Goal: Task Accomplishment & Management: Manage account settings

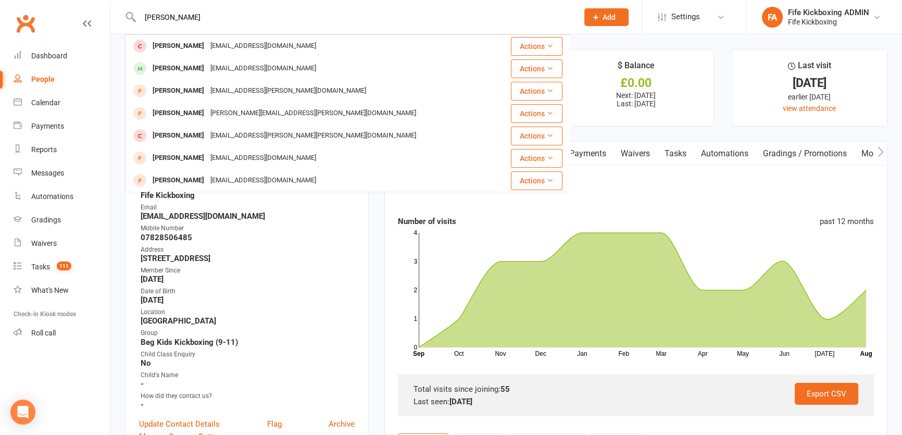
type input "[PERSON_NAME]"
click at [213, 42] on div "[EMAIL_ADDRESS][DOMAIN_NAME]" at bounding box center [263, 46] width 112 height 15
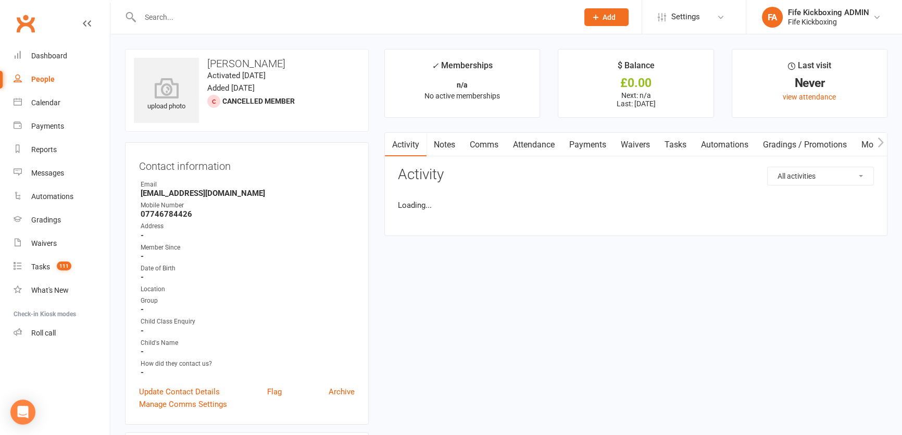
click at [211, 20] on input "text" at bounding box center [354, 17] width 434 height 15
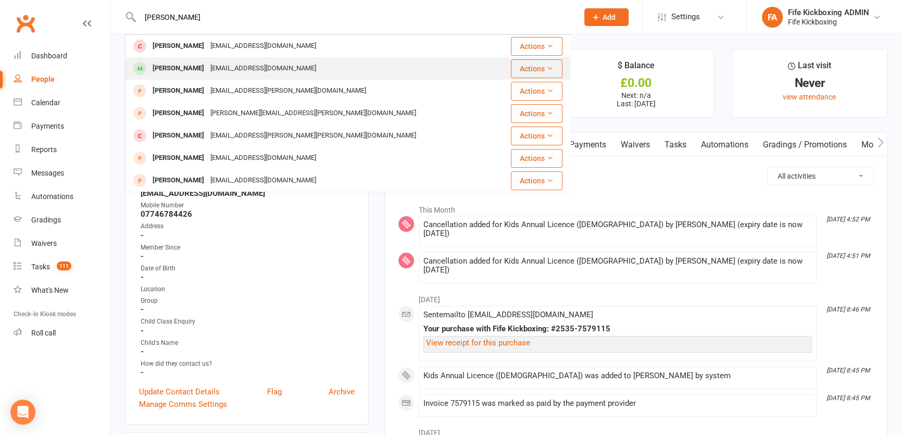
type input "[PERSON_NAME]"
click at [235, 60] on div "[PERSON_NAME] [EMAIL_ADDRESS][DOMAIN_NAME]" at bounding box center [310, 68] width 369 height 21
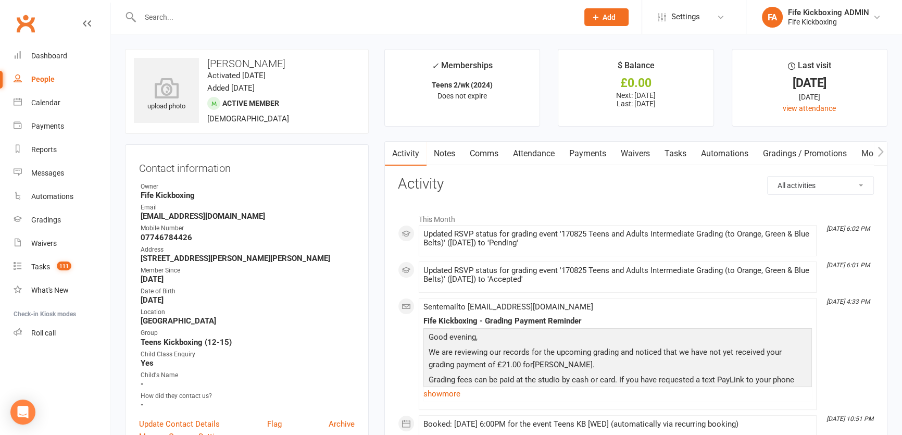
click at [488, 142] on link "Comms" at bounding box center [483, 154] width 43 height 24
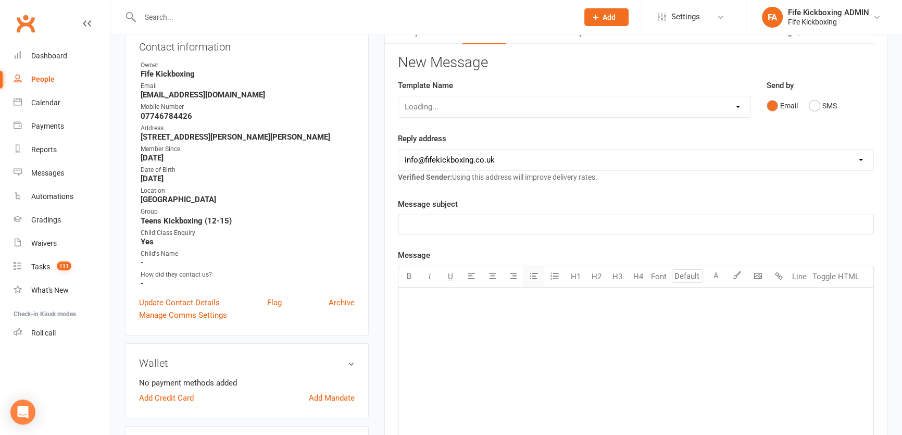
scroll to position [189, 0]
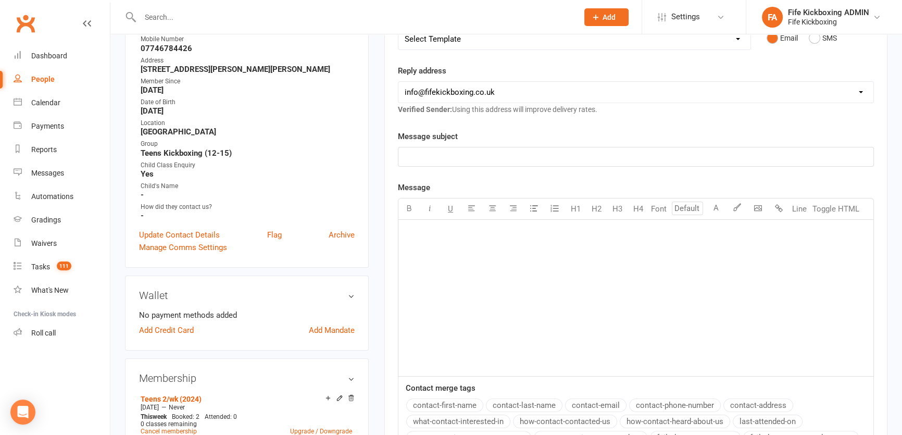
click at [534, 158] on p "﻿" at bounding box center [635, 156] width 462 height 12
click at [514, 275] on div "﻿" at bounding box center [635, 298] width 475 height 156
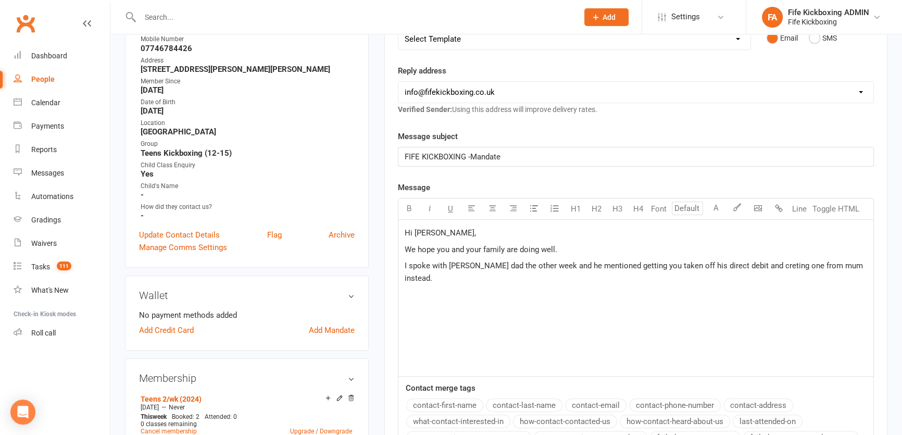
click at [765, 265] on span "I spoke with [PERSON_NAME] dad the other week and he mentioned getting you take…" at bounding box center [634, 272] width 460 height 22
click at [785, 276] on div "Hi [PERSON_NAME], We hope you and your family are doing well. I spoke with [PER…" at bounding box center [635, 298] width 475 height 156
click at [871, 261] on div "Hi [PERSON_NAME], We hope you and your family are doing well. I spoke with [PER…" at bounding box center [635, 298] width 475 height 156
click at [651, 261] on span "I spoke with [PERSON_NAME] dad the other week and he mentioned getting you take…" at bounding box center [636, 272] width 464 height 22
click at [658, 286] on div "Hi [PERSON_NAME], We hope you and your family are doing well. I spoke with [PER…" at bounding box center [635, 298] width 475 height 156
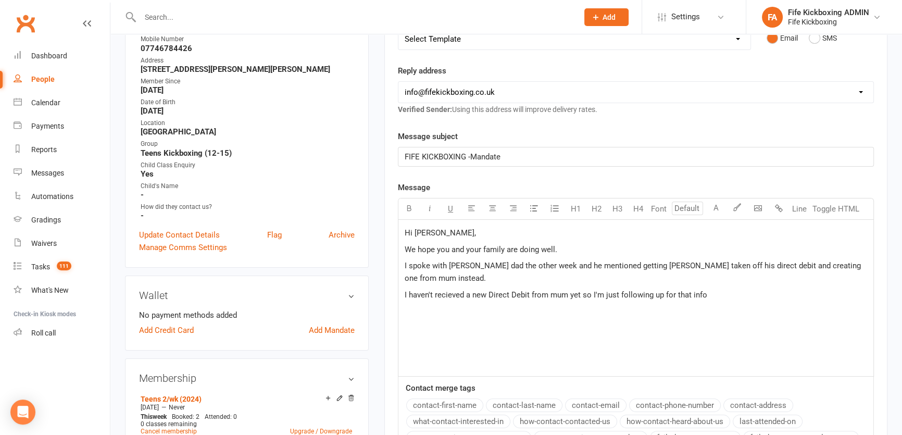
click at [463, 290] on span "I haven't recieved a new Direct Debit from mum yet so I'm just following up for…" at bounding box center [555, 294] width 302 height 9
click at [732, 297] on p "I haven't received a new Direct Debit from mum yet so I'm just following up for…" at bounding box center [635, 294] width 462 height 12
click at [438, 307] on span "We requirre:" at bounding box center [425, 310] width 42 height 9
click at [431, 360] on p "-" at bounding box center [635, 360] width 462 height 12
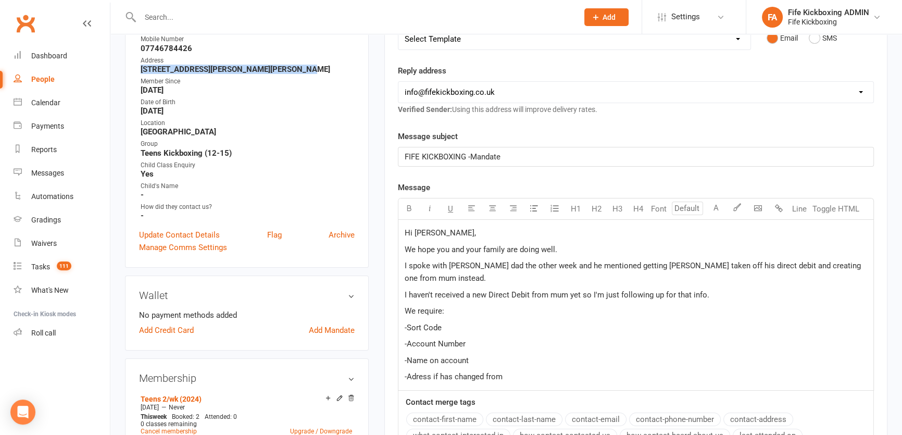
drag, startPoint x: 136, startPoint y: 68, endPoint x: 291, endPoint y: 68, distance: 155.1
click at [291, 68] on div "Contact information Owner Fife Kickboxing Email [EMAIL_ADDRESS][DOMAIN_NAME] Mo…" at bounding box center [247, 111] width 244 height 312
copy strong "[STREET_ADDRESS][PERSON_NAME][PERSON_NAME]"
click at [517, 378] on p "-Adress if has changed from" at bounding box center [635, 376] width 462 height 12
click at [502, 374] on span "-Adress if has changed from [STREET_ADDRESS][PERSON_NAME]" at bounding box center [519, 376] width 230 height 9
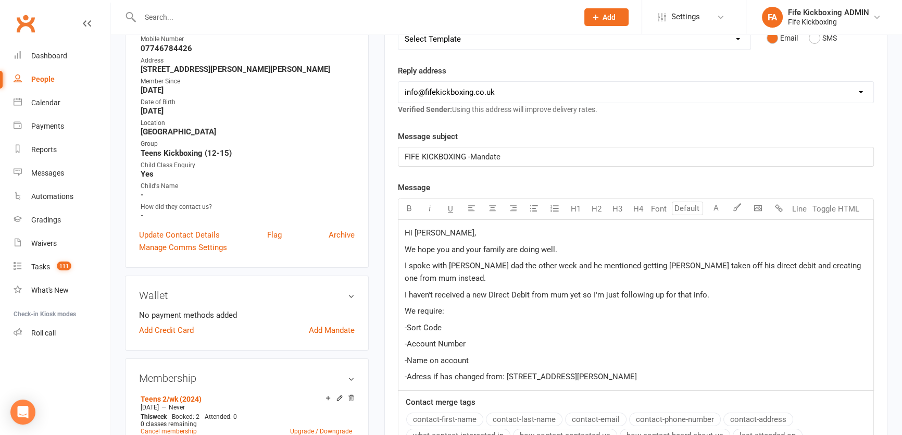
click at [416, 375] on span "-Adress if has changed from: [STREET_ADDRESS][PERSON_NAME]" at bounding box center [520, 376] width 232 height 9
click at [662, 374] on p "-Address if has changed from: [STREET_ADDRESS][PERSON_NAME]" at bounding box center [635, 376] width 462 height 12
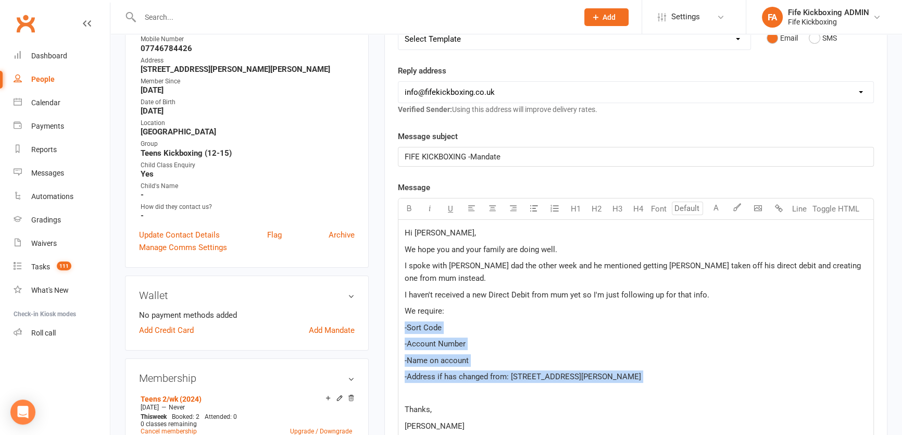
drag, startPoint x: 399, startPoint y: 325, endPoint x: 696, endPoint y: 393, distance: 304.3
click at [696, 393] on div "Hi [PERSON_NAME], We hope you and your family are doing well. I spoke with [PER…" at bounding box center [635, 330] width 475 height 220
click at [458, 208] on button "U" at bounding box center [450, 208] width 21 height 21
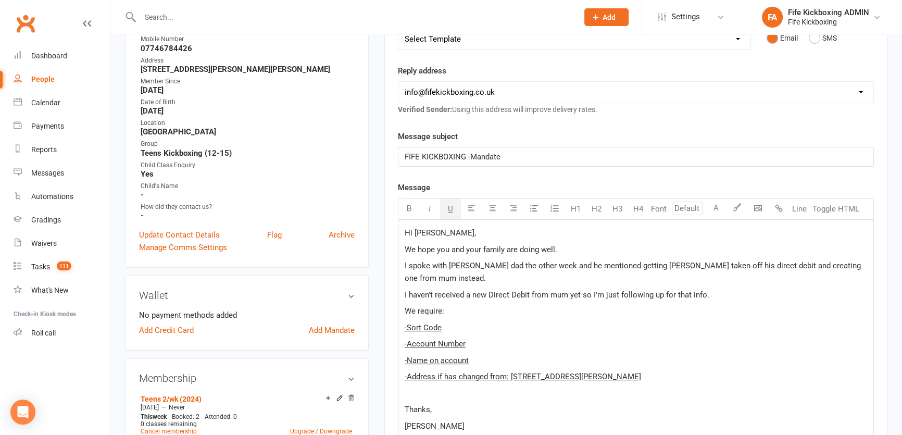
click at [511, 305] on p "We require:" at bounding box center [635, 311] width 462 height 12
click at [751, 291] on p "I haven't received a new Direct Debit from mum yet so I'm just following up for…" at bounding box center [635, 294] width 462 height 12
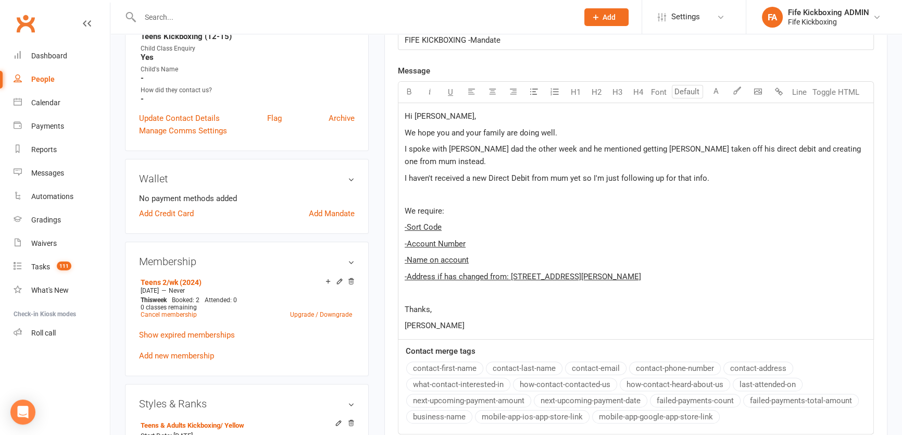
scroll to position [378, 0]
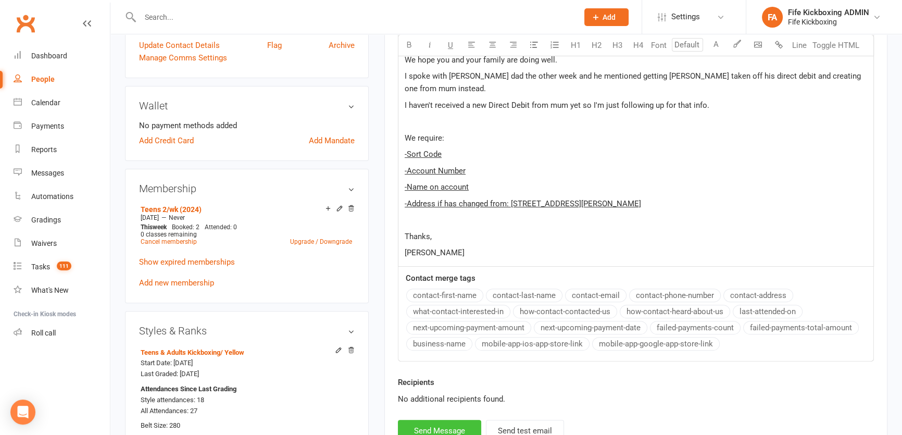
click at [457, 430] on button "Send Message" at bounding box center [439, 431] width 83 height 22
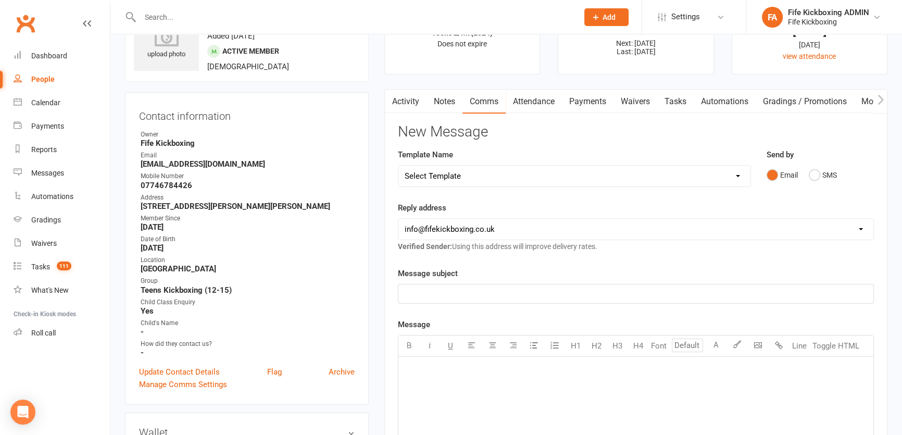
scroll to position [0, 0]
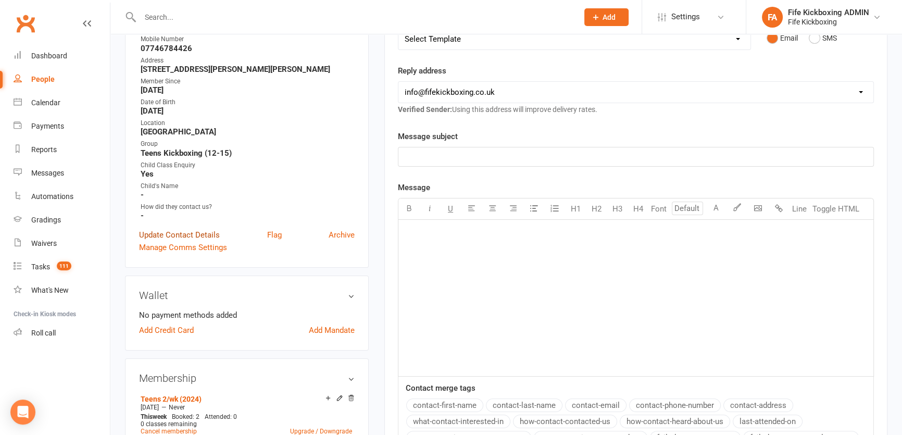
click at [201, 229] on link "Update Contact Details" at bounding box center [179, 235] width 81 height 12
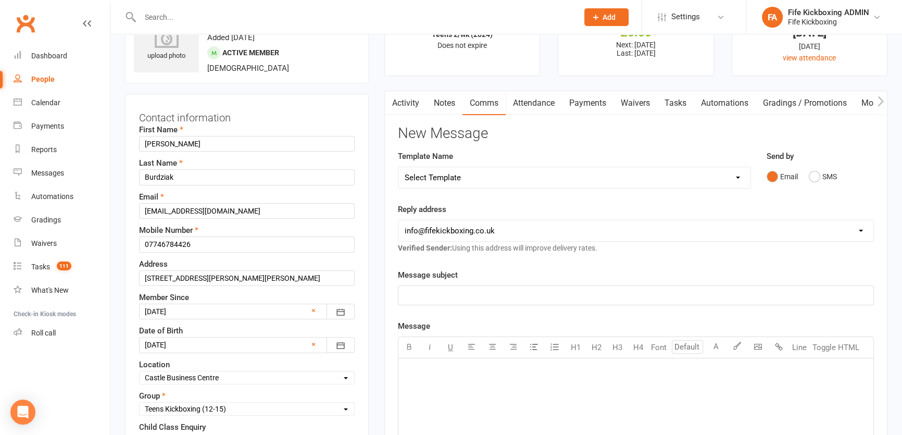
scroll to position [48, 0]
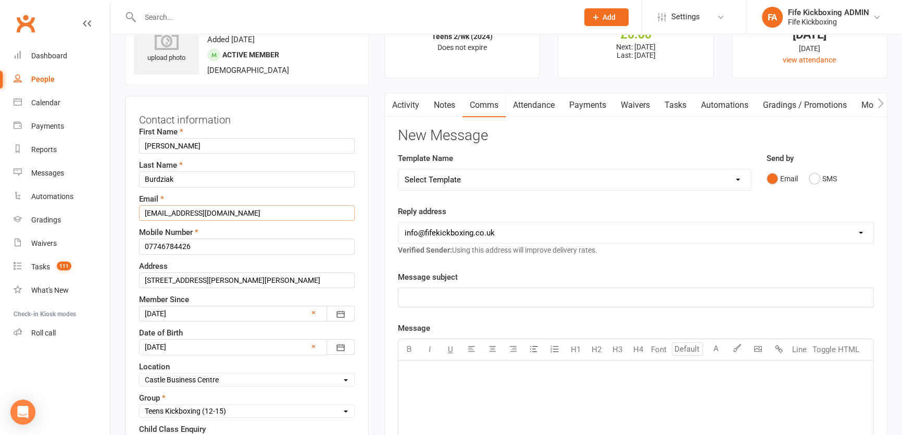
click at [243, 210] on input "[EMAIL_ADDRESS][DOMAIN_NAME]" at bounding box center [246, 213] width 215 height 16
paste input "[PERSON_NAME][EMAIL_ADDRESS][DOMAIN_NAME]"
click at [227, 207] on input "[EMAIL_ADDRESS][DOMAIN_NAME] + [PERSON_NAME][EMAIL_ADDRESS][DOMAIN_NAME]" at bounding box center [246, 213] width 215 height 16
click at [344, 209] on input "[EMAIL_ADDRESS][DOMAIN_NAME] (Dad) + [PERSON_NAME][EMAIL_ADDRESS][DOMAIN_NAME]" at bounding box center [246, 213] width 215 height 16
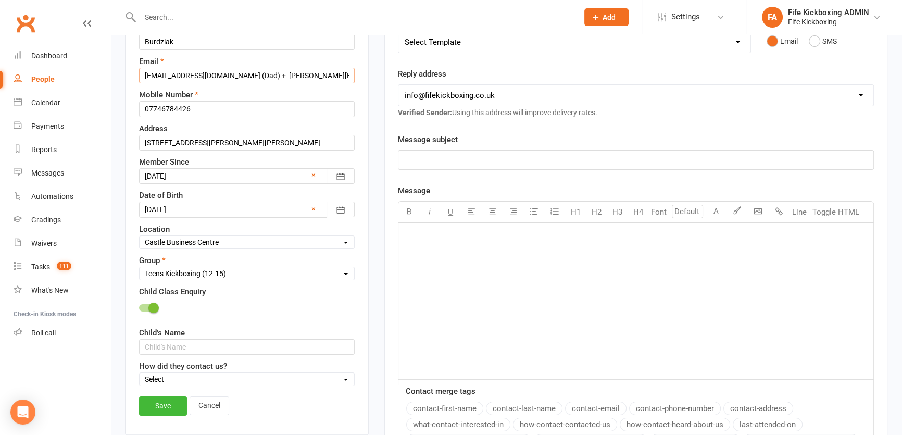
scroll to position [285, 0]
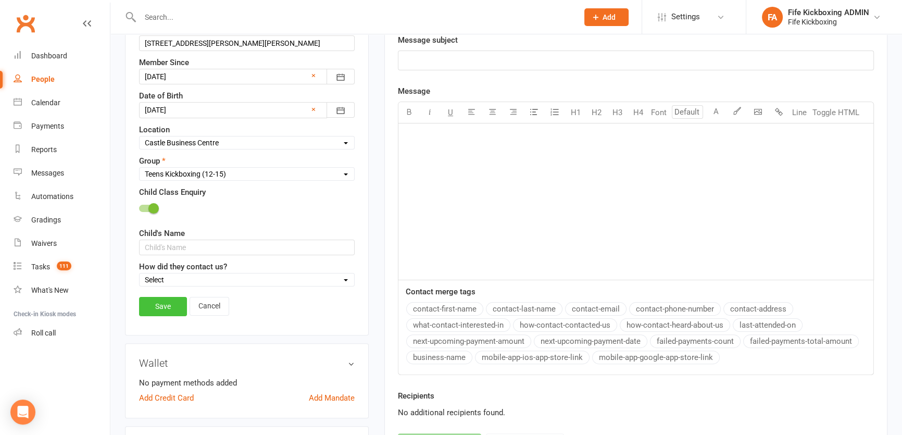
click at [180, 301] on link "Save" at bounding box center [163, 306] width 48 height 19
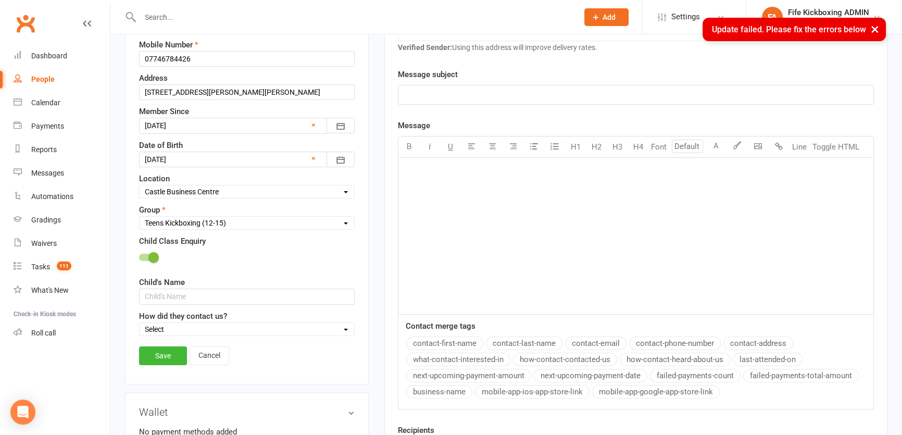
scroll to position [205, 0]
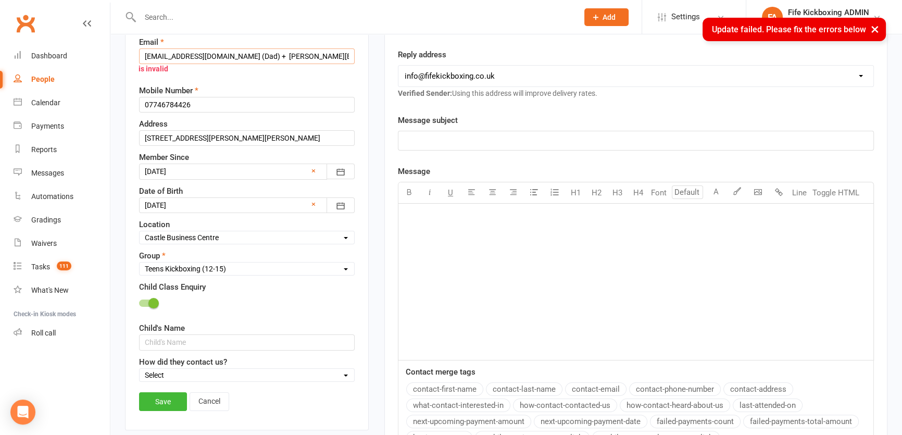
drag, startPoint x: 257, startPoint y: 54, endPoint x: 114, endPoint y: 97, distance: 149.0
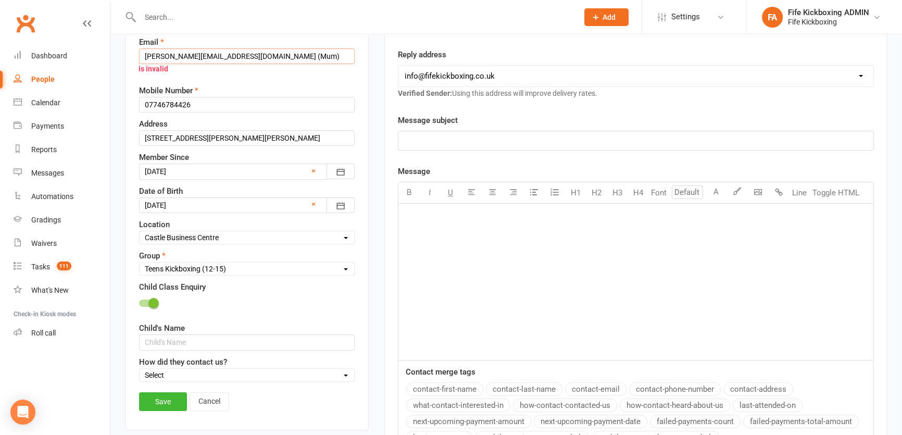
drag, startPoint x: 237, startPoint y: 56, endPoint x: 211, endPoint y: 57, distance: 26.1
click at [211, 57] on div "Email [PERSON_NAME][EMAIL_ADDRESS][DOMAIN_NAME] (Mum) is invalid" at bounding box center [246, 57] width 215 height 43
type input "[PERSON_NAME][EMAIL_ADDRESS][DOMAIN_NAME]"
click at [147, 403] on link "Save" at bounding box center [163, 401] width 48 height 19
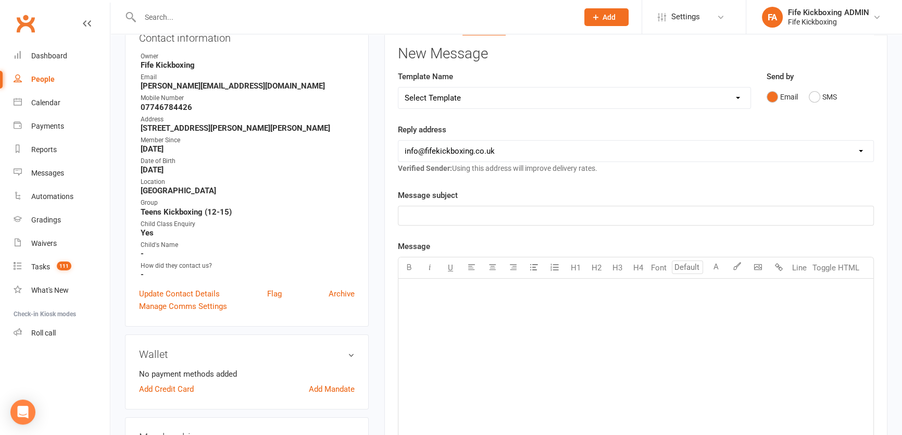
scroll to position [0, 0]
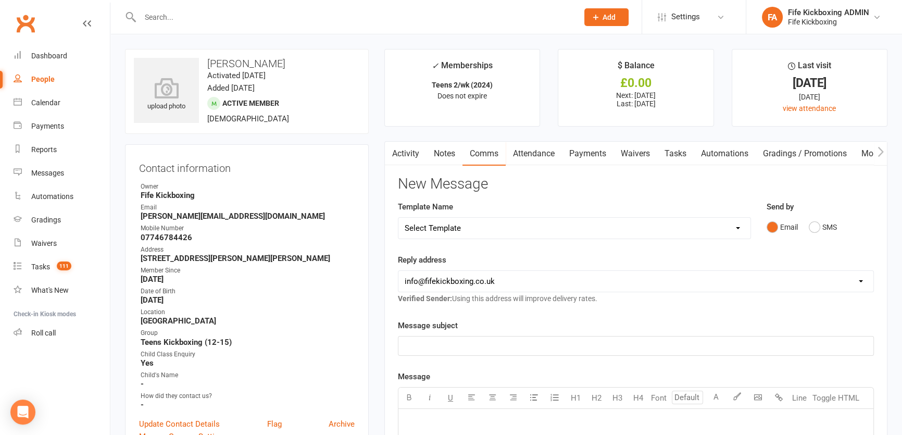
click at [33, 90] on link "People" at bounding box center [62, 79] width 96 height 23
select select "100"
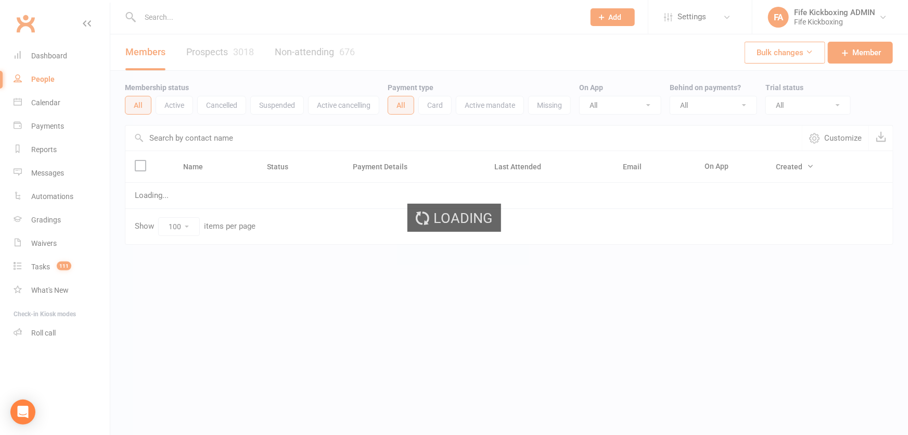
click at [37, 96] on div "Loading" at bounding box center [454, 217] width 908 height 435
click at [46, 104] on div "Calendar" at bounding box center [45, 102] width 29 height 8
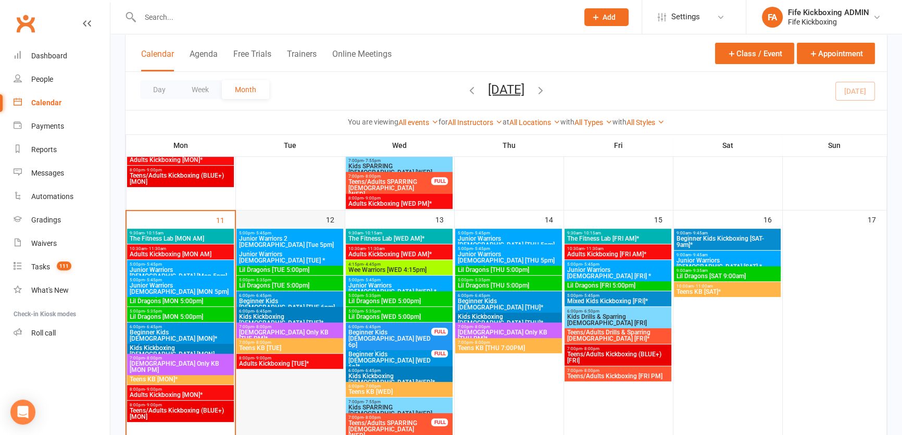
scroll to position [521, 0]
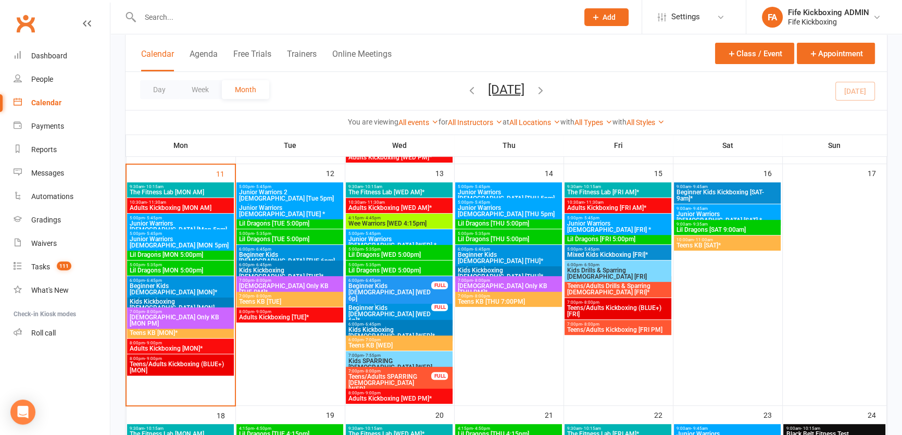
click at [301, 294] on span "7:00pm - 8:00pm" at bounding box center [289, 296] width 103 height 5
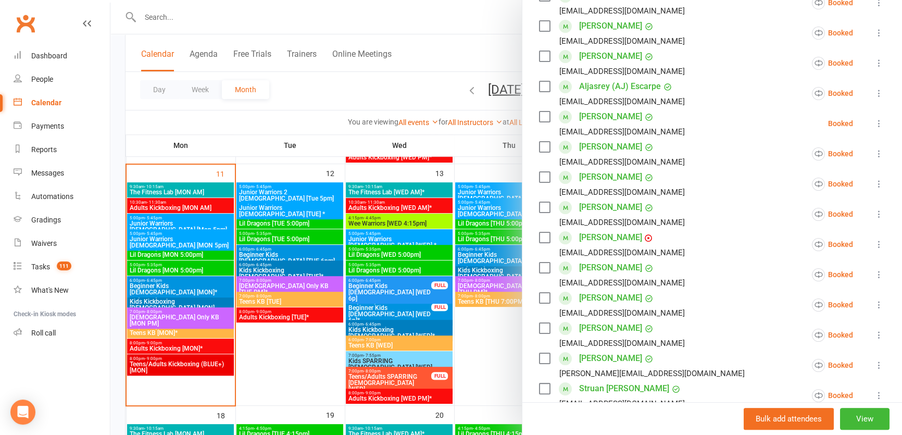
scroll to position [473, 0]
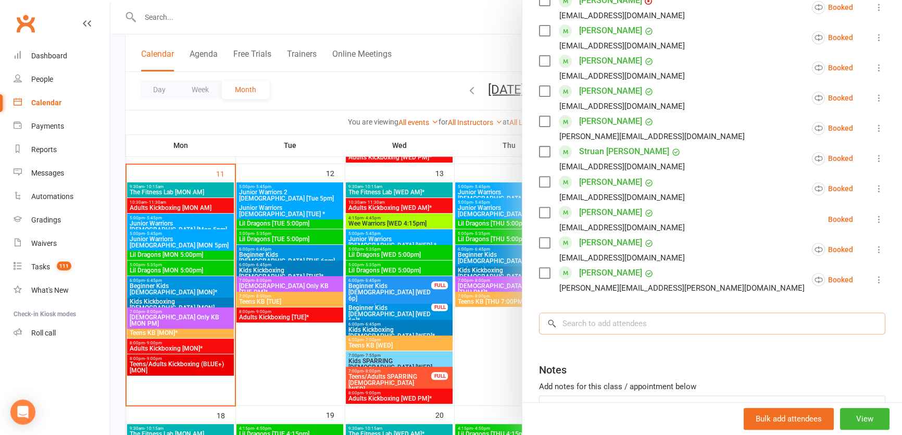
click at [583, 323] on input "search" at bounding box center [712, 323] width 346 height 22
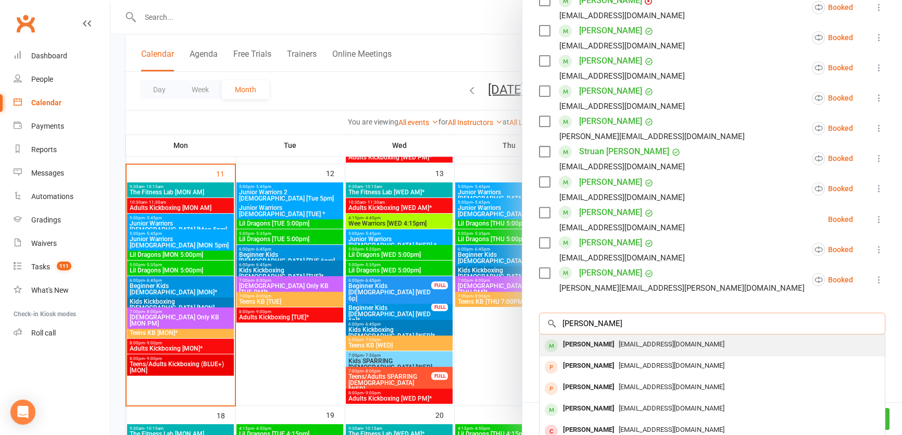
type input "[PERSON_NAME]"
click at [570, 344] on div "[PERSON_NAME]" at bounding box center [589, 344] width 60 height 15
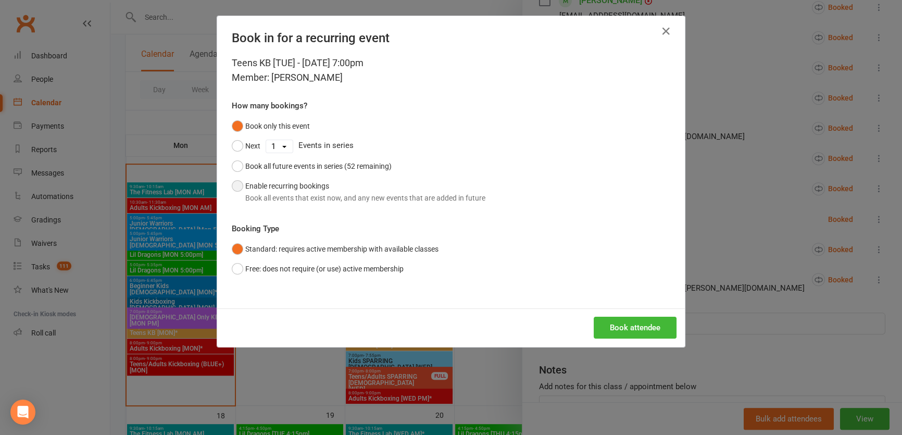
click at [273, 197] on div "Book all events that exist now, and any new events that are added in future" at bounding box center [365, 197] width 240 height 11
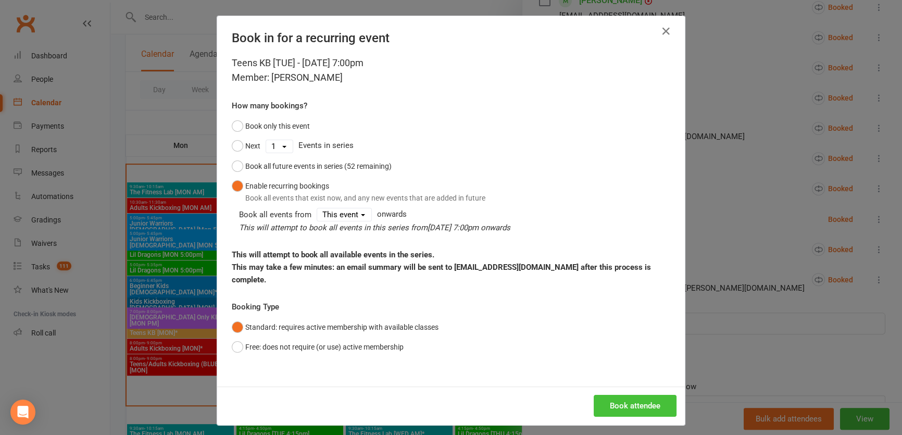
click at [632, 395] on button "Book attendee" at bounding box center [634, 406] width 83 height 22
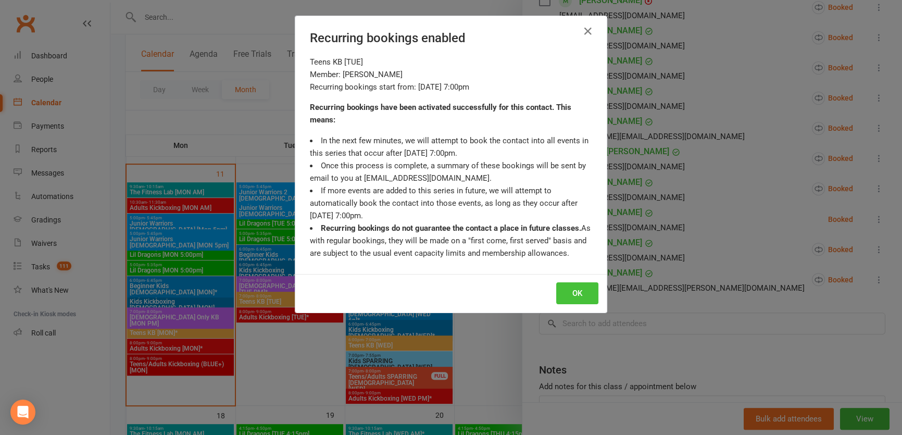
click at [581, 288] on button "OK" at bounding box center [577, 293] width 42 height 22
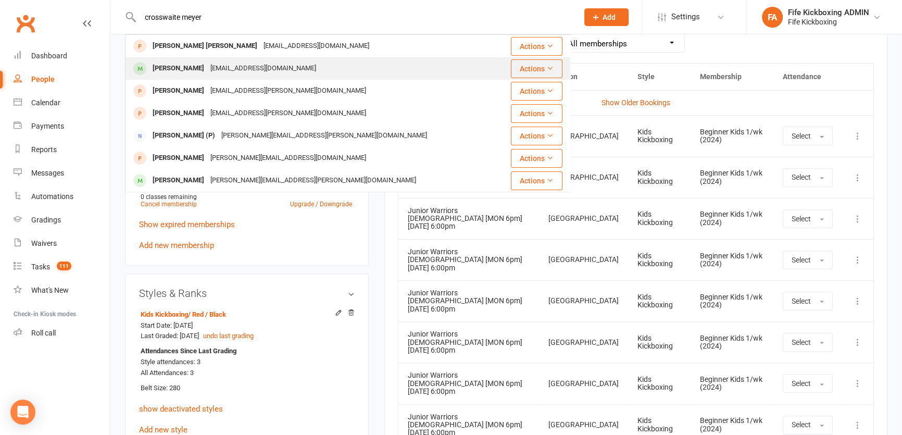
type input "crosswaite meyer"
click at [249, 59] on div "Kara-leigh Crosswaite Meyer kerrycrosswaite@gmail.com" at bounding box center [311, 68] width 371 height 21
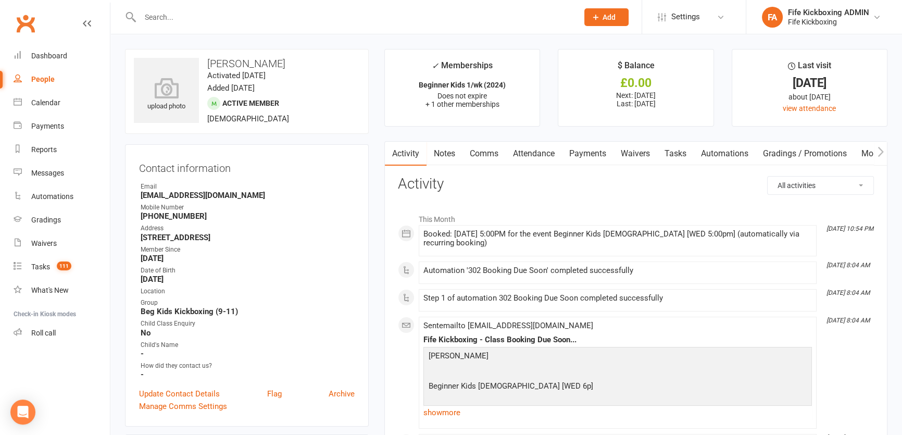
drag, startPoint x: 784, startPoint y: 185, endPoint x: 787, endPoint y: 190, distance: 5.6
click at [784, 185] on select "All activities Bookings / Attendances Communications Notes Failed SMSes Grading…" at bounding box center [820, 185] width 106 height 18
click at [805, 188] on select "All activities Bookings / Attendances Communications Notes Failed SMSes Grading…" at bounding box center [820, 185] width 106 height 18
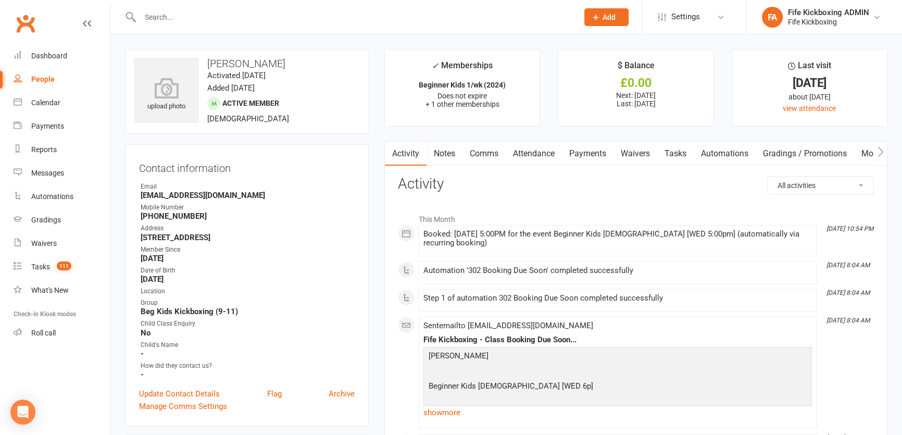
drag, startPoint x: 691, startPoint y: 184, endPoint x: 702, endPoint y: 200, distance: 20.2
click at [691, 184] on h3 "Activity" at bounding box center [636, 184] width 476 height 16
click at [522, 149] on link "Attendance" at bounding box center [533, 154] width 56 height 24
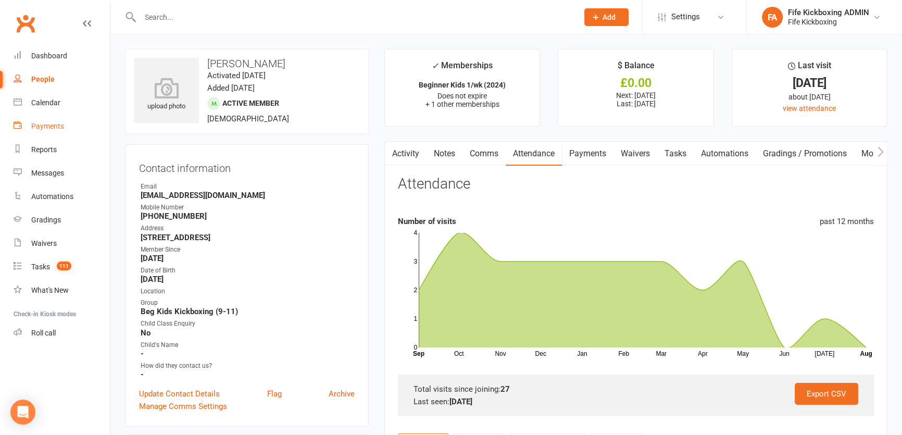
click at [62, 115] on link "Payments" at bounding box center [62, 126] width 96 height 23
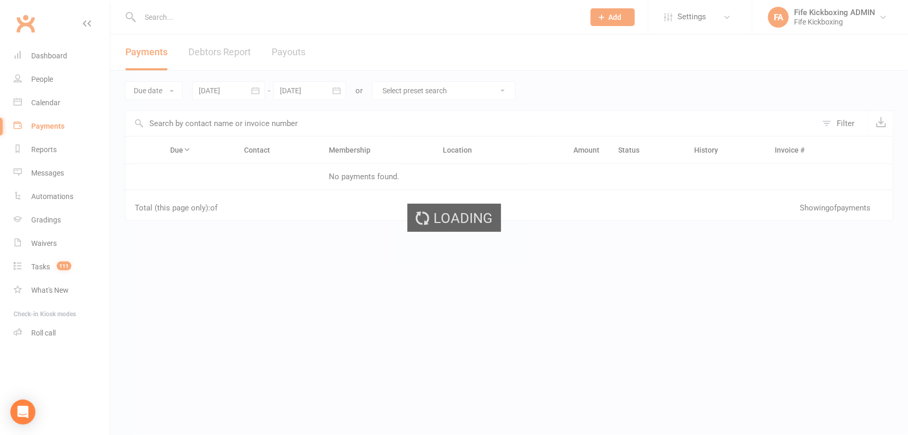
click at [65, 92] on div "Loading" at bounding box center [454, 217] width 908 height 435
click at [61, 101] on link "Calendar" at bounding box center [62, 102] width 96 height 23
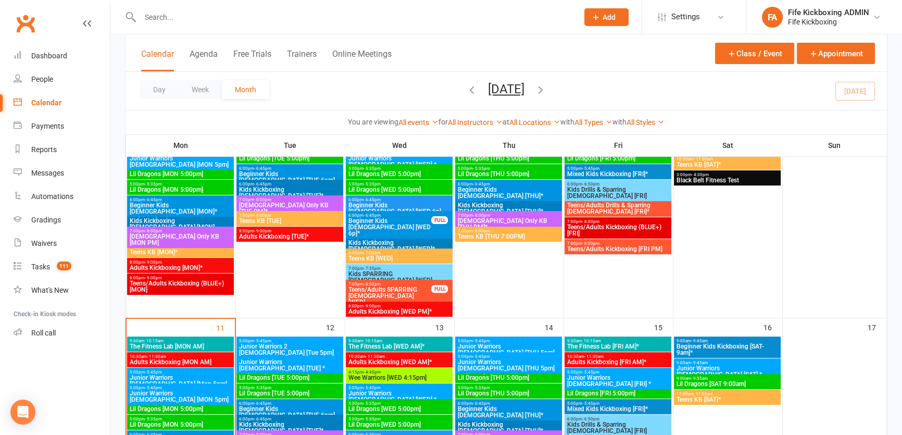
scroll to position [473, 0]
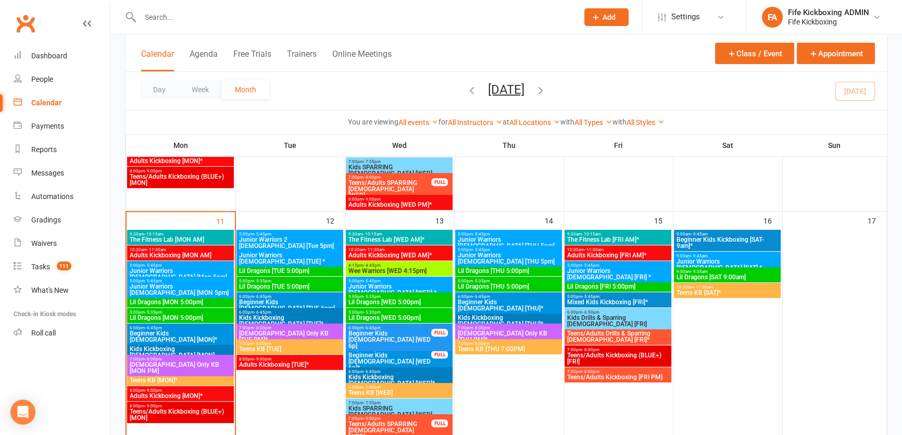
click at [407, 300] on span "Lil Dragons [WED 5:00pm]" at bounding box center [399, 302] width 103 height 6
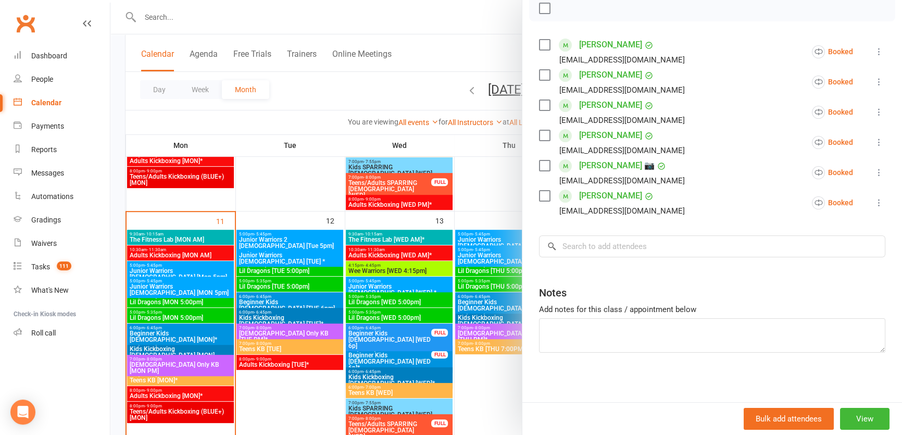
scroll to position [159, 0]
click at [602, 239] on input "search" at bounding box center [712, 245] width 346 height 22
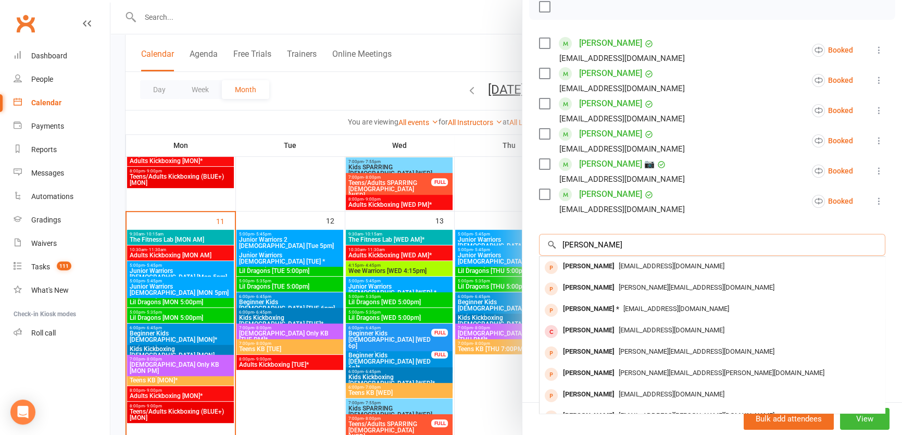
type input "rebecca hastie"
click at [583, 265] on div "Rebecca Hastie" at bounding box center [589, 266] width 60 height 15
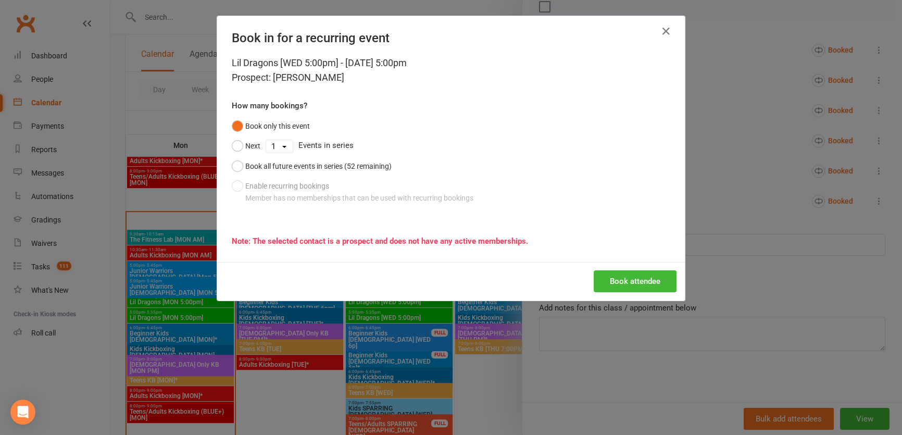
click at [617, 267] on div "Book attendee" at bounding box center [450, 281] width 467 height 39
click at [615, 276] on button "Book attendee" at bounding box center [634, 281] width 83 height 22
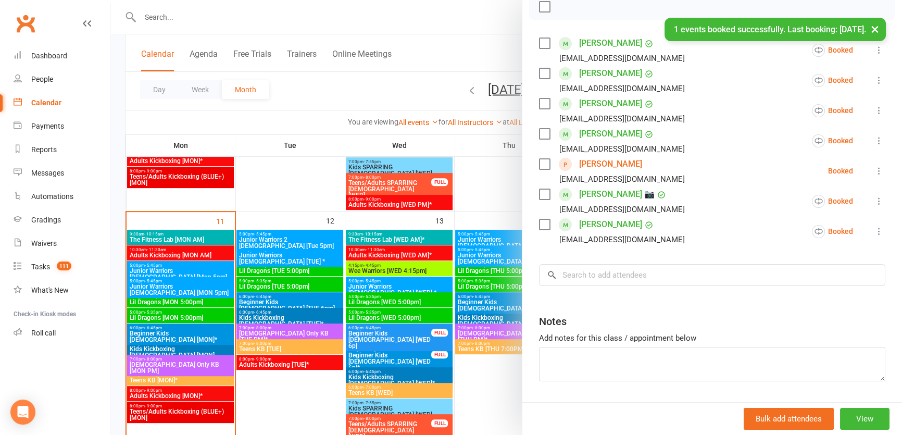
click at [205, 305] on div at bounding box center [505, 217] width 791 height 435
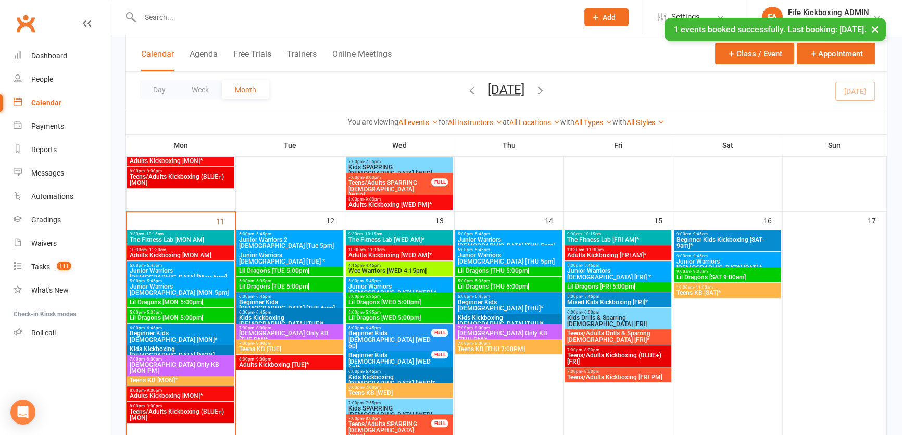
click at [202, 299] on span "Lil Dragons [MON 5:00pm]" at bounding box center [180, 302] width 103 height 6
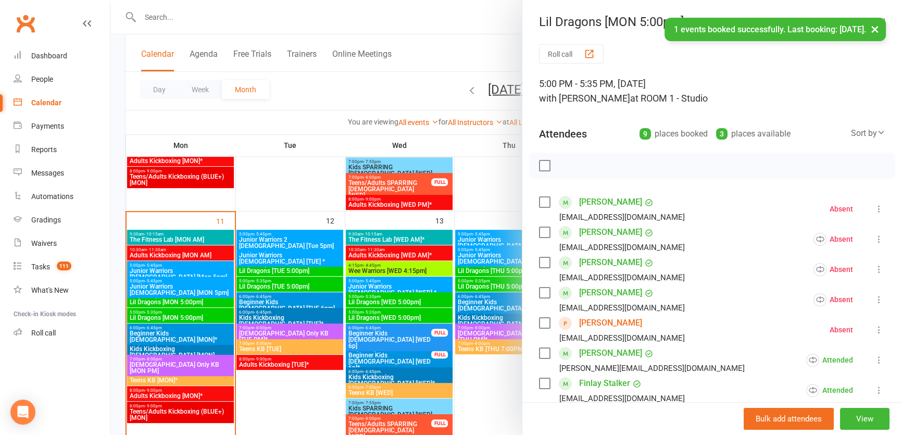
click at [202, 298] on div at bounding box center [505, 217] width 791 height 435
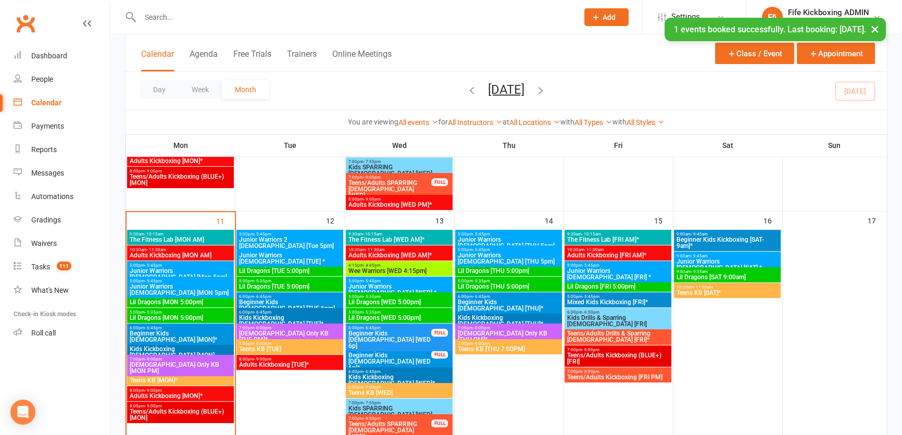
click at [179, 18] on div "× 1 events booked successfully. Last booking: Aug 13, 2025." at bounding box center [444, 18] width 888 height 0
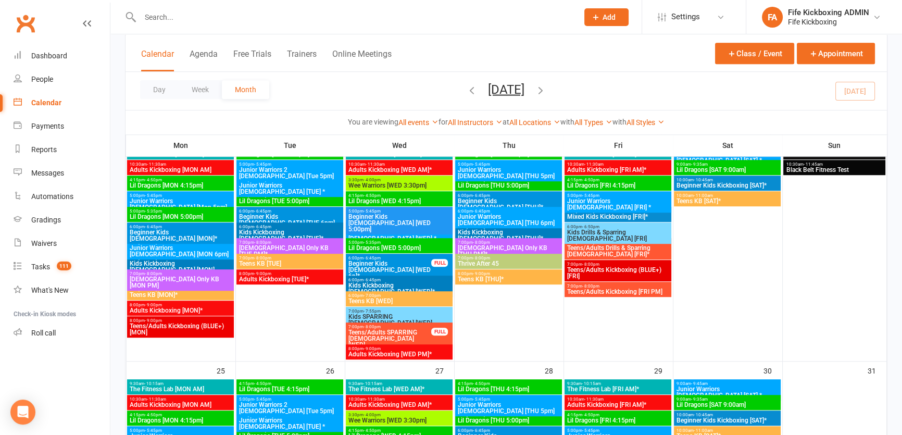
scroll to position [854, 0]
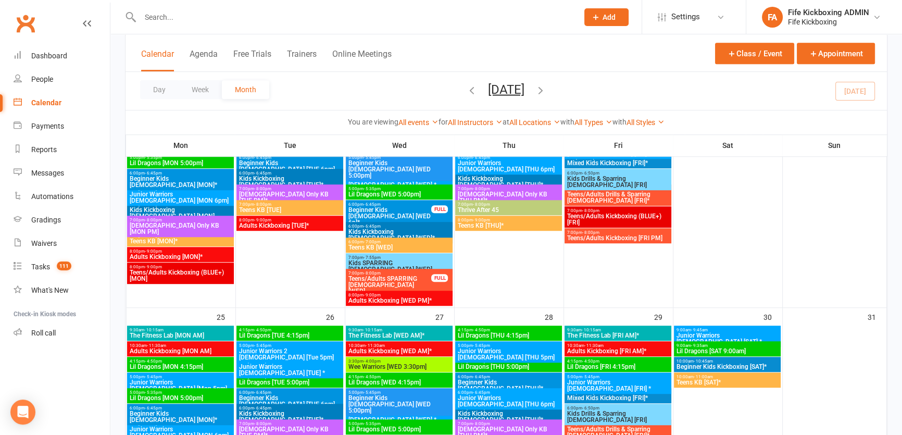
click at [180, 27] on div at bounding box center [348, 17] width 446 height 34
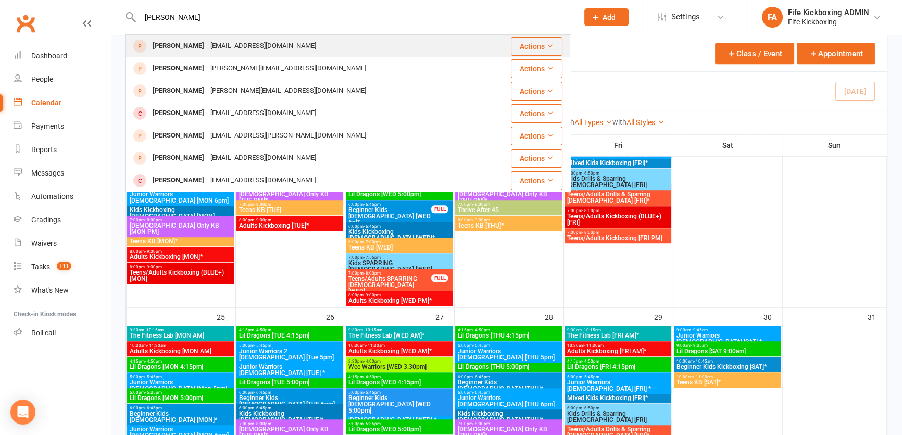
type input "rebecca hastie"
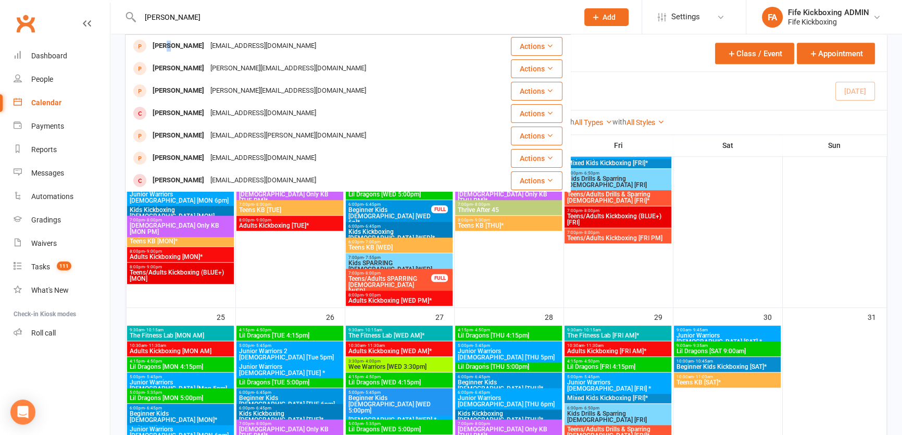
click at [170, 43] on div "Rebecca Hastie" at bounding box center [178, 46] width 58 height 15
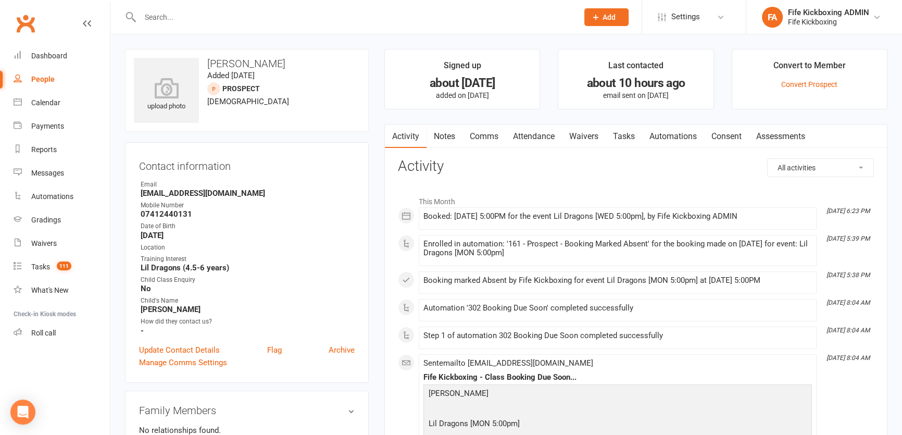
click at [542, 136] on link "Attendance" at bounding box center [533, 136] width 56 height 24
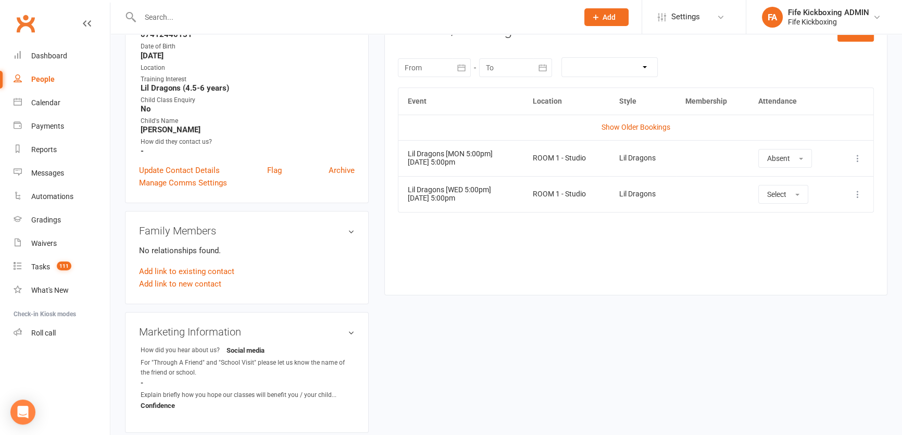
scroll to position [236, 0]
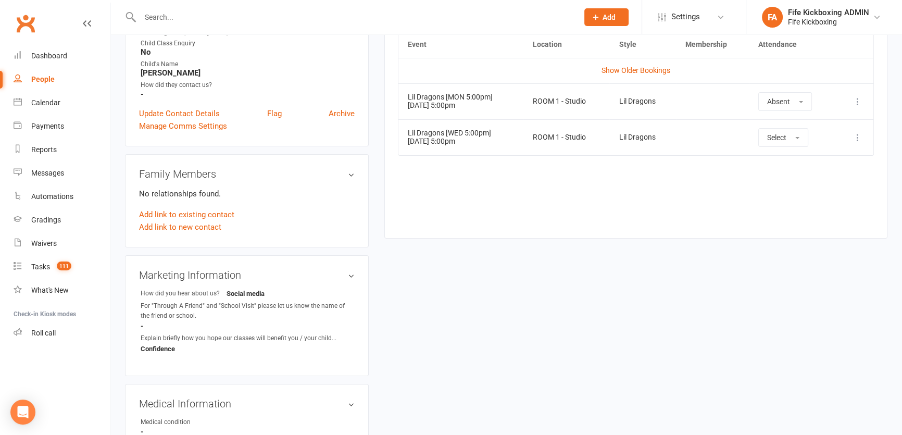
click at [859, 102] on icon at bounding box center [857, 101] width 10 height 10
click at [794, 159] on link "Remove booking" at bounding box center [811, 163] width 103 height 21
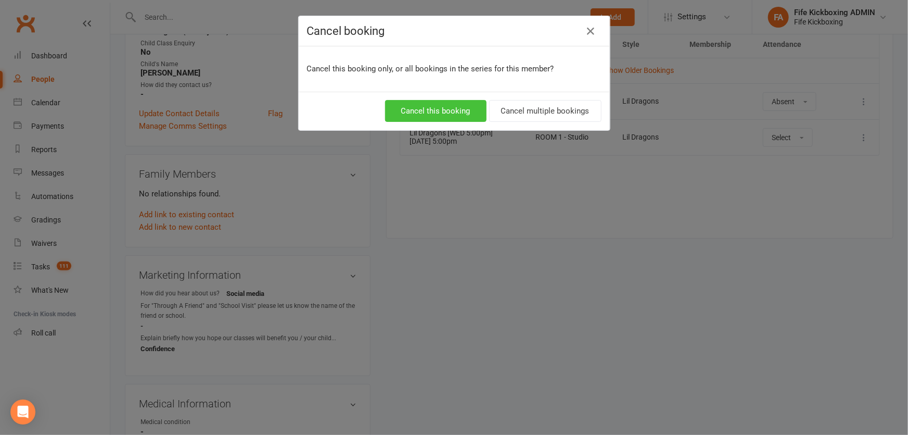
click at [451, 108] on button "Cancel this booking" at bounding box center [436, 111] width 102 height 22
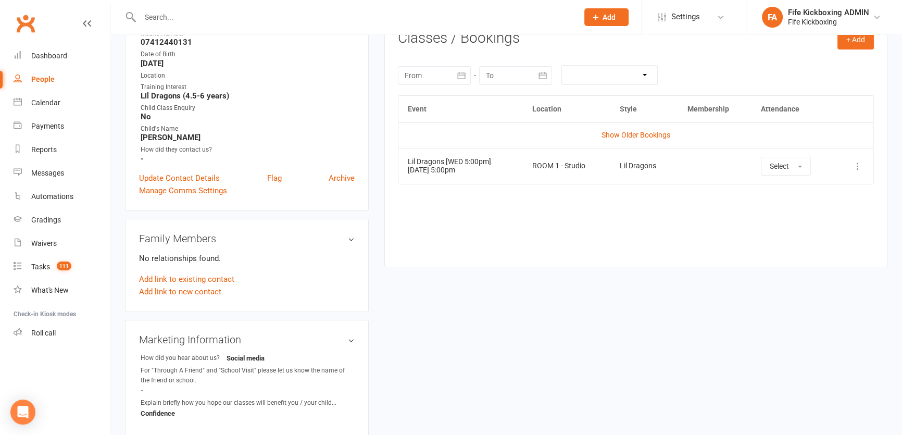
scroll to position [0, 0]
